Goal: Task Accomplishment & Management: Use online tool/utility

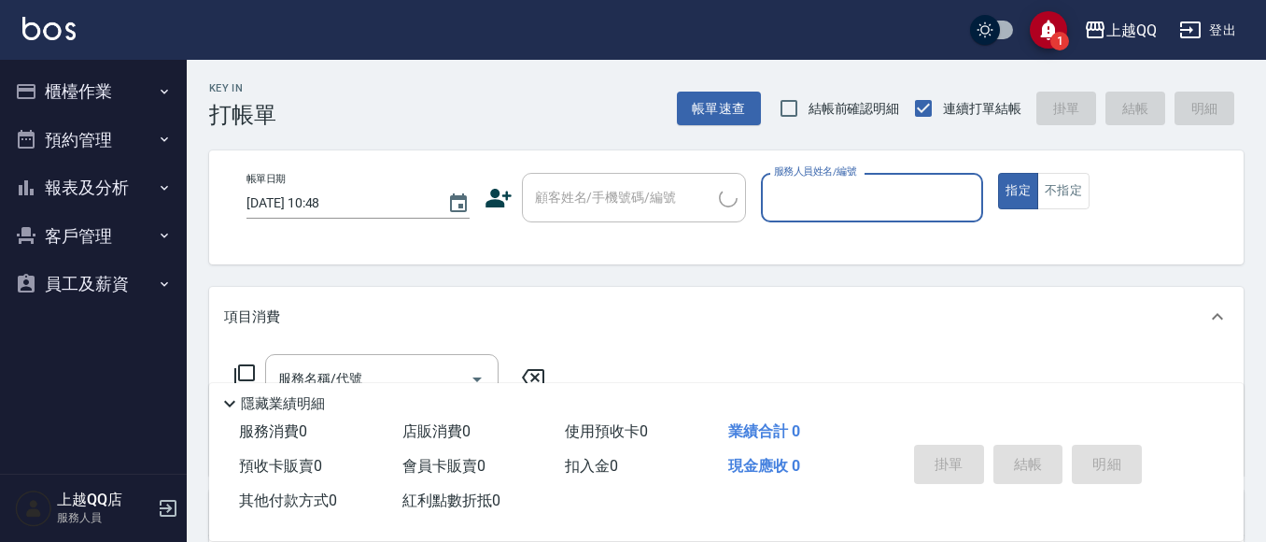
click at [111, 87] on button "櫃檯作業" at bounding box center [93, 91] width 172 height 49
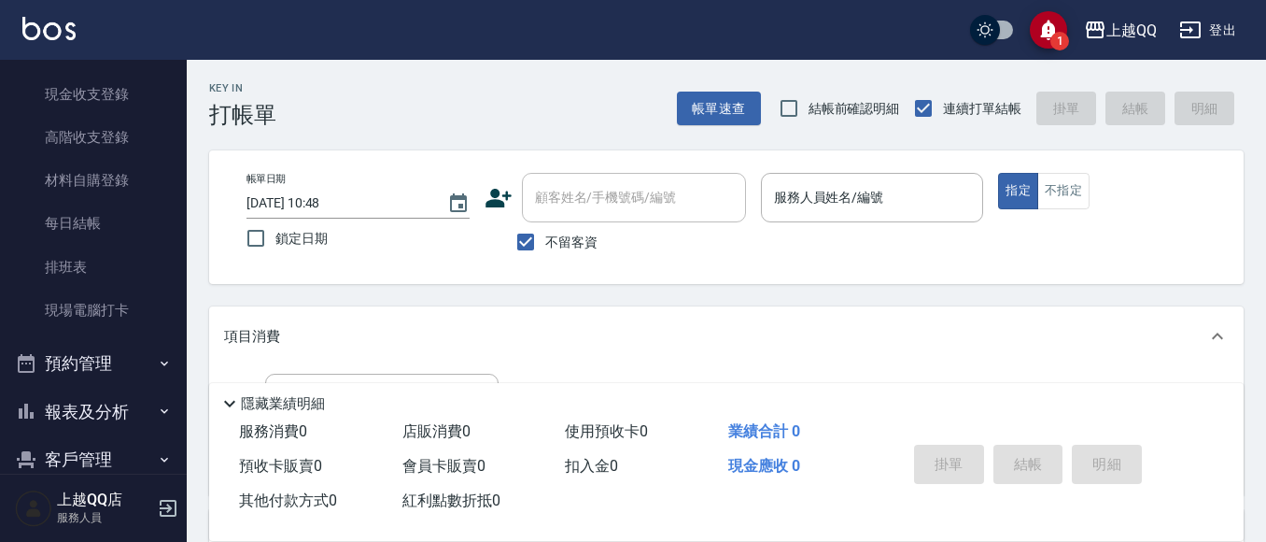
scroll to position [280, 0]
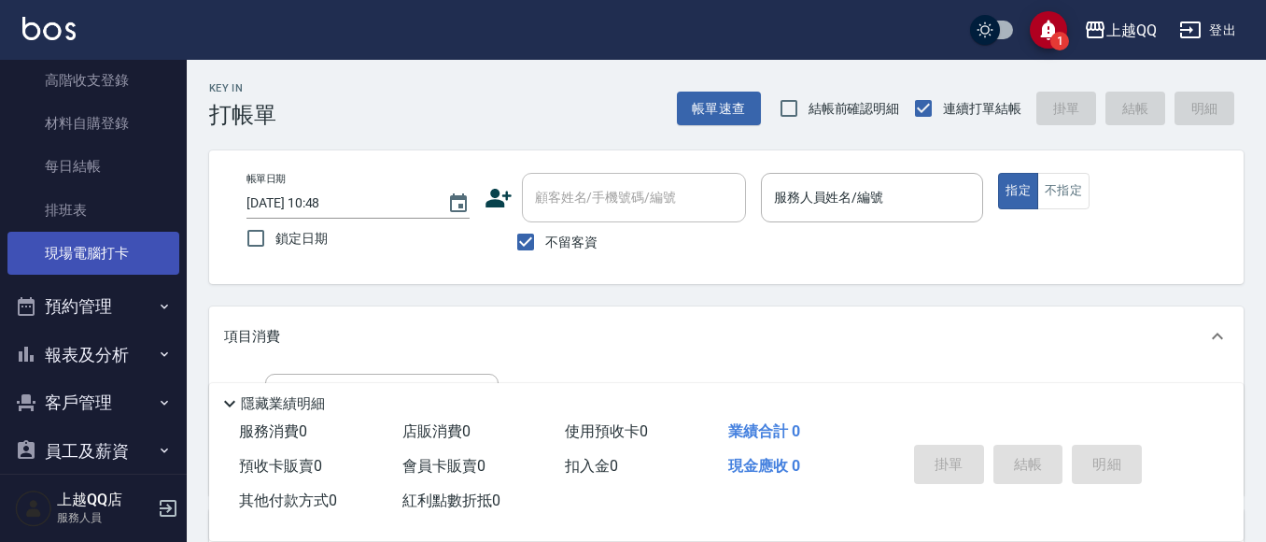
click at [131, 244] on link "現場電腦打卡" at bounding box center [93, 253] width 172 height 43
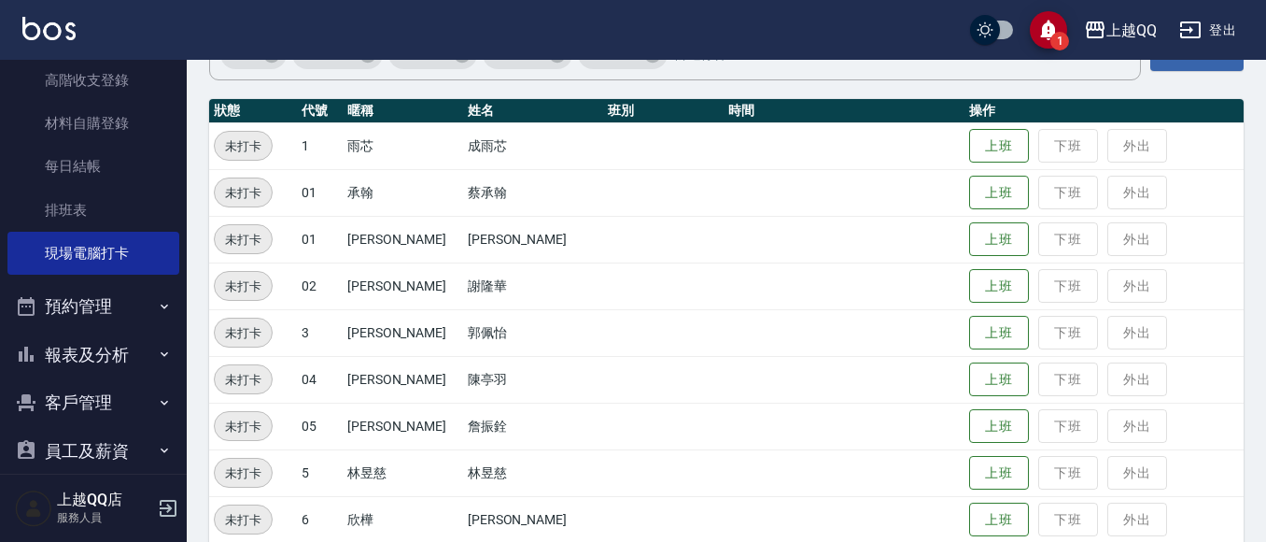
scroll to position [187, 0]
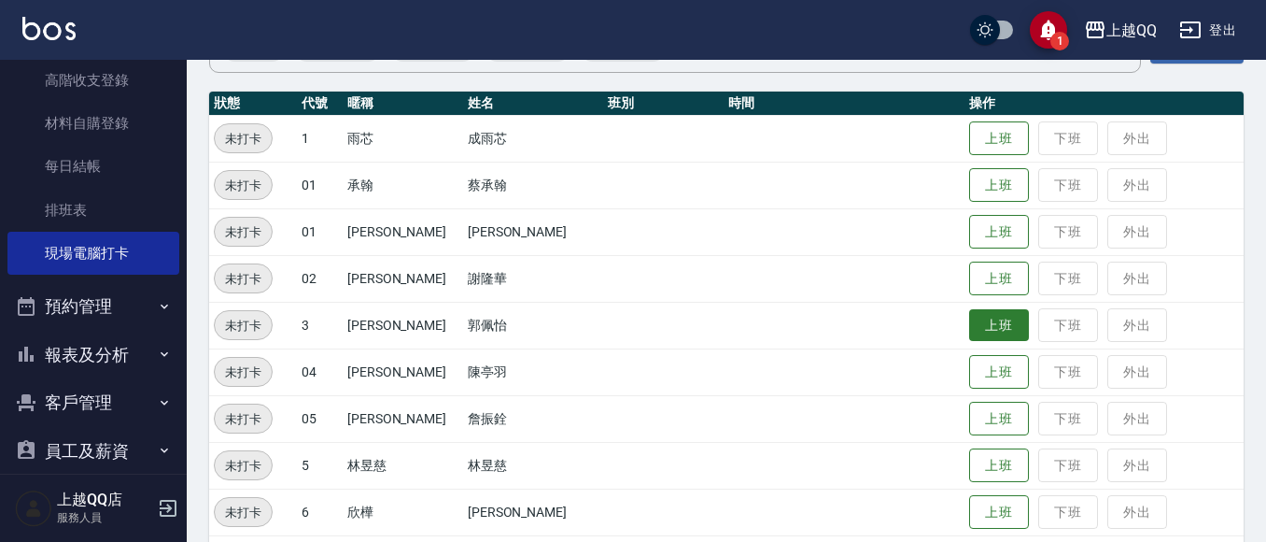
click at [969, 325] on button "上班" at bounding box center [999, 325] width 60 height 33
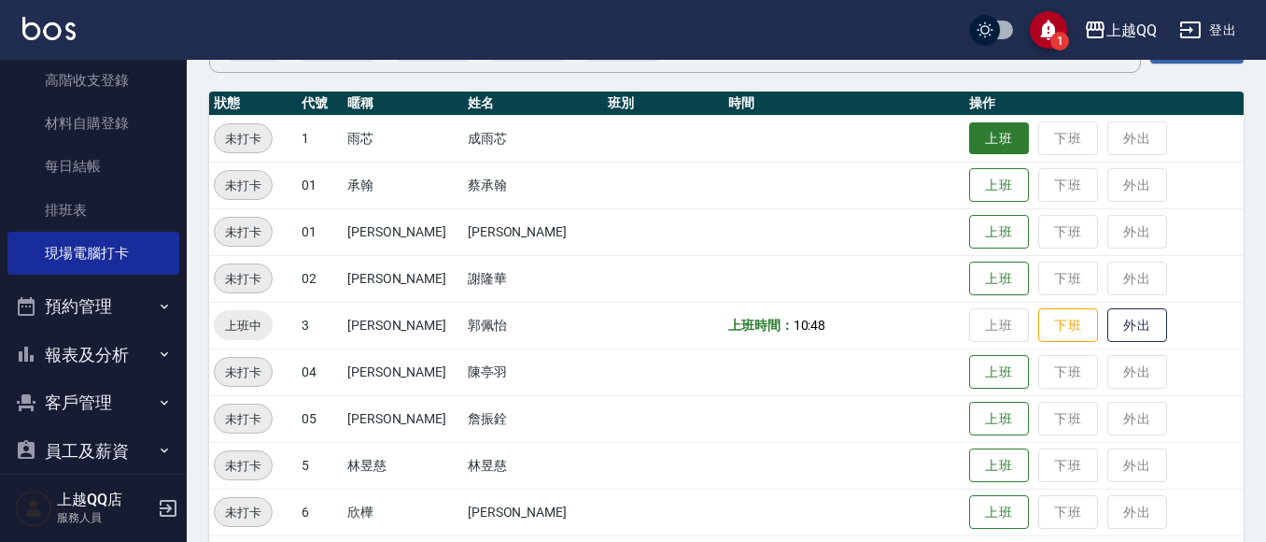
click at [984, 154] on button "上班" at bounding box center [999, 138] width 60 height 33
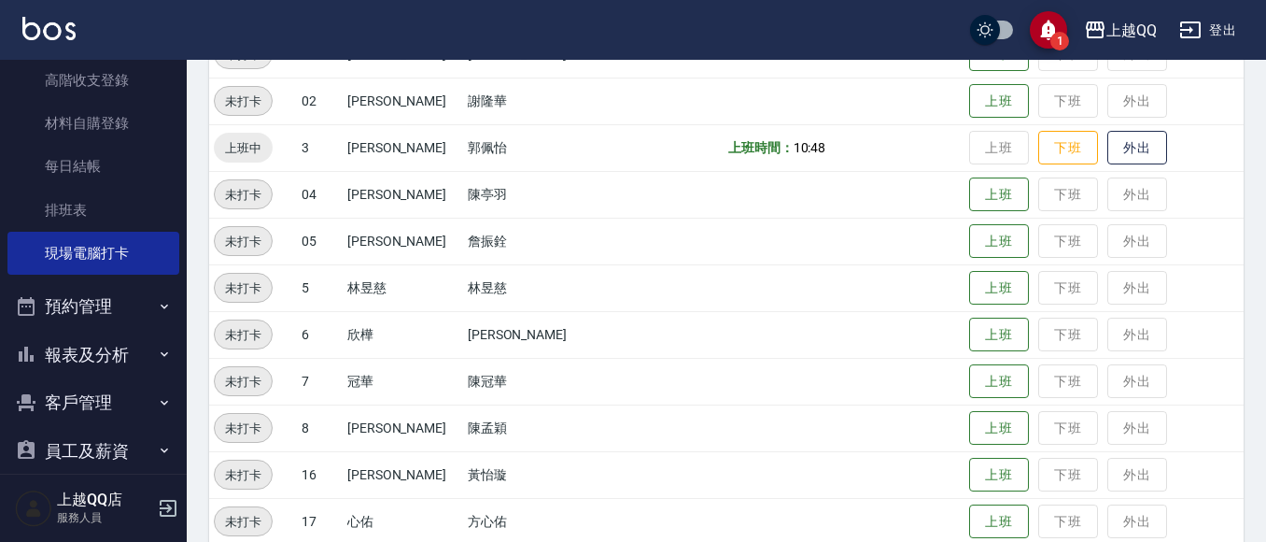
scroll to position [413, 0]
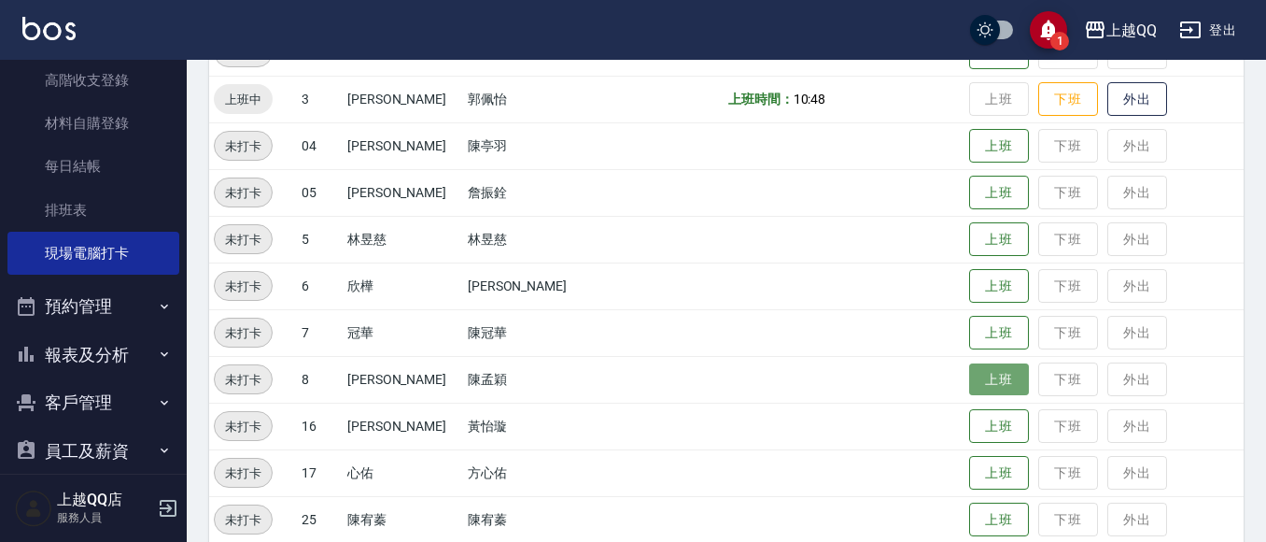
click at [978, 374] on button "上班" at bounding box center [999, 379] width 60 height 33
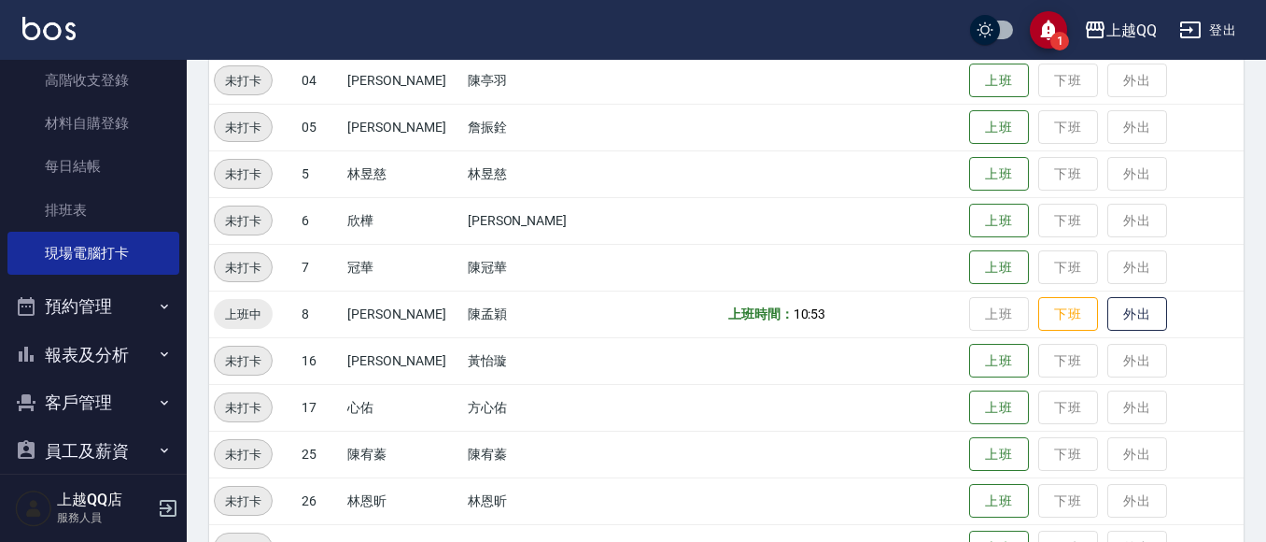
scroll to position [577, 0]
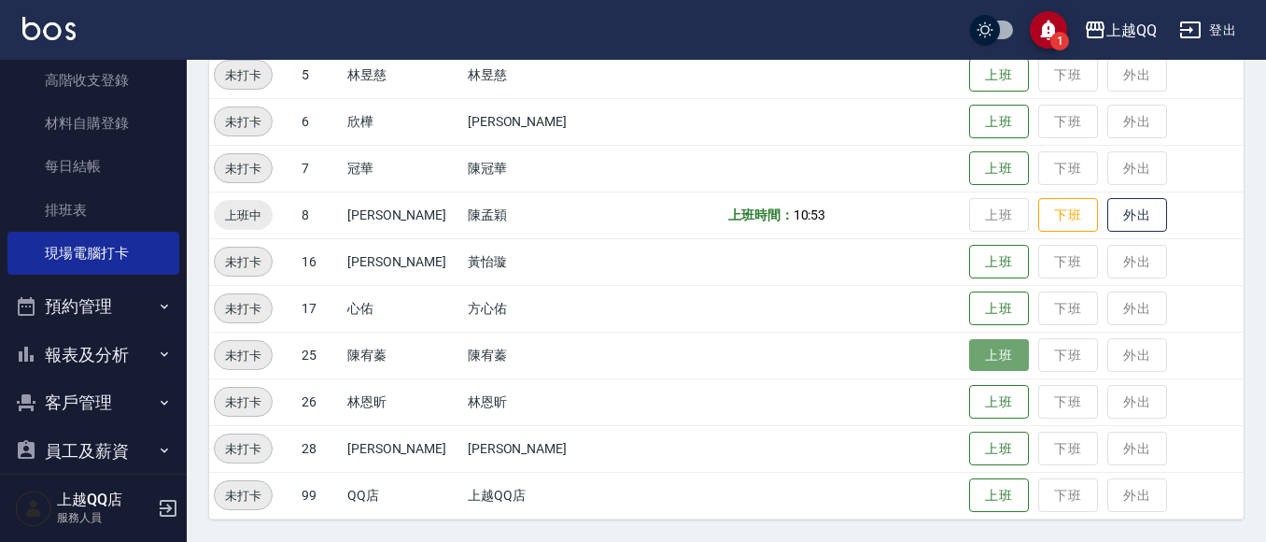
click at [969, 364] on button "上班" at bounding box center [999, 355] width 60 height 33
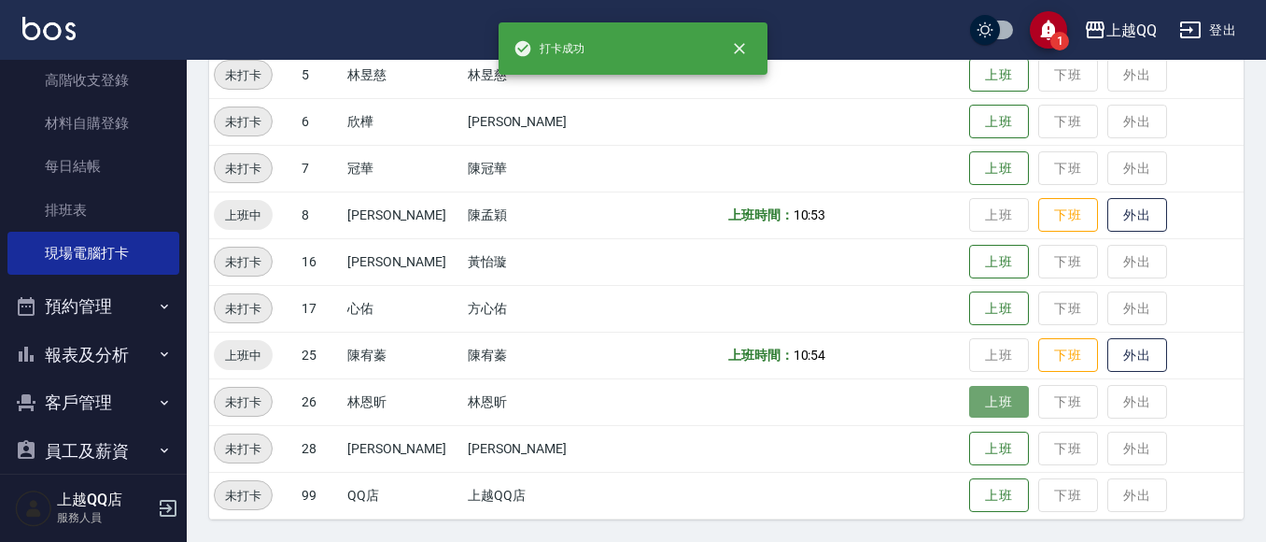
click at [969, 399] on button "上班" at bounding box center [999, 402] width 60 height 33
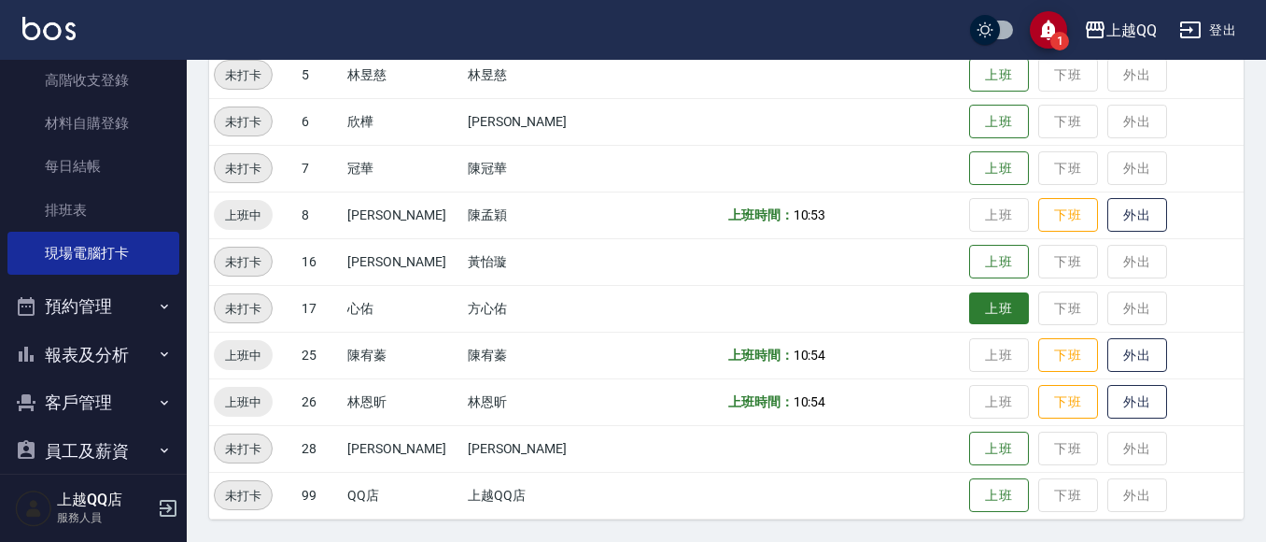
click at [969, 311] on button "上班" at bounding box center [999, 308] width 60 height 33
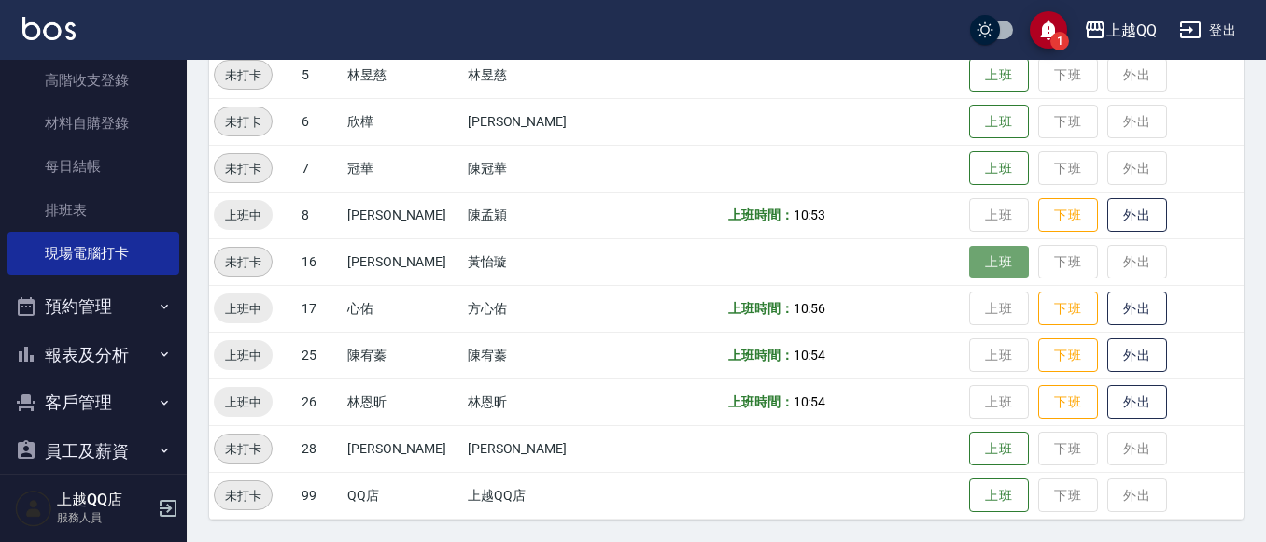
click at [1000, 252] on button "上班" at bounding box center [999, 262] width 60 height 33
